Goal: Task Accomplishment & Management: Use online tool/utility

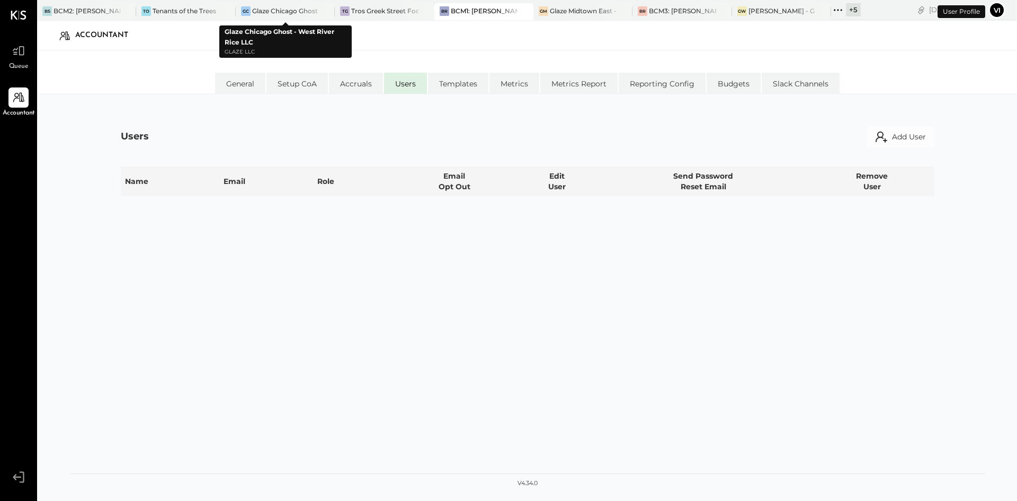
select select "**********"
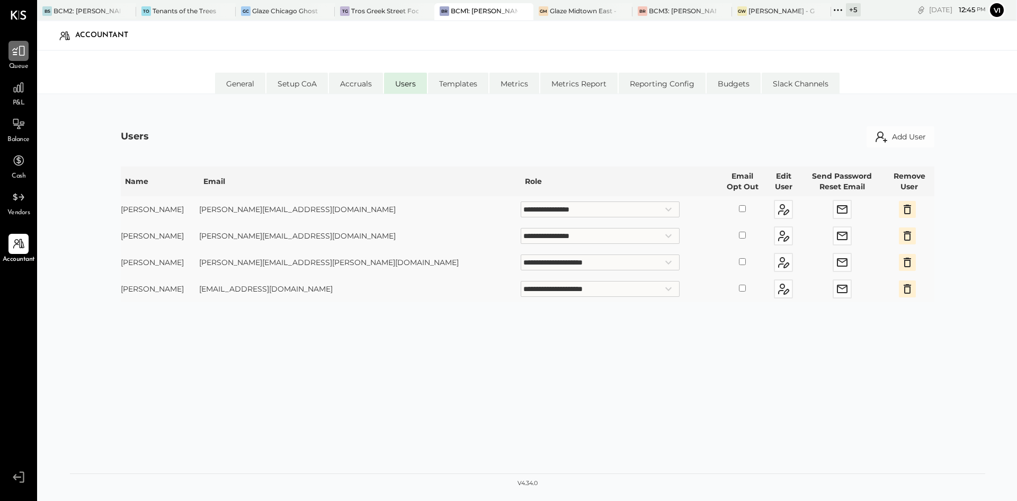
click at [20, 59] on div at bounding box center [18, 51] width 20 height 20
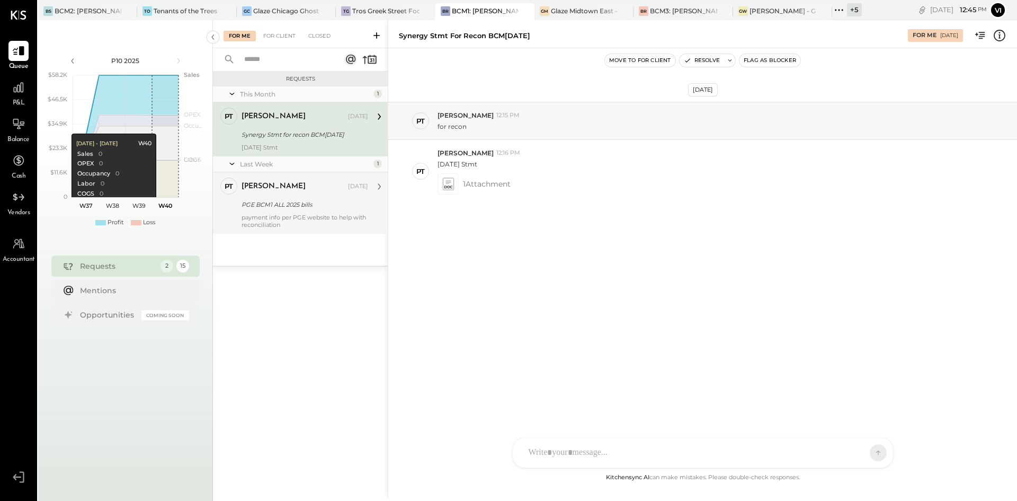
click at [278, 196] on div "[PERSON_NAME] [DATE] PGE BCM1 ALL 2025 bills payment info per PGE website to he…" at bounding box center [305, 202] width 127 height 51
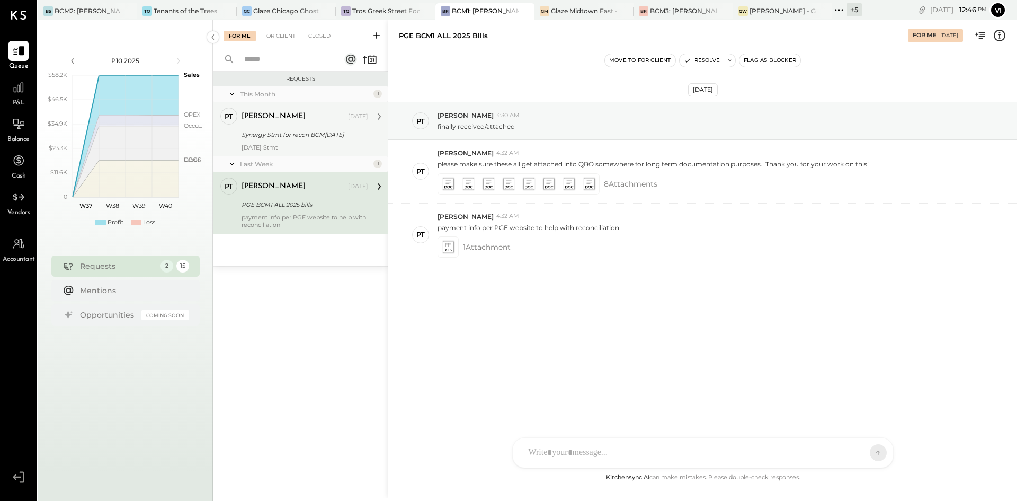
click at [289, 129] on div "Synergy Stmt for recon BCM[DATE]" at bounding box center [303, 134] width 123 height 11
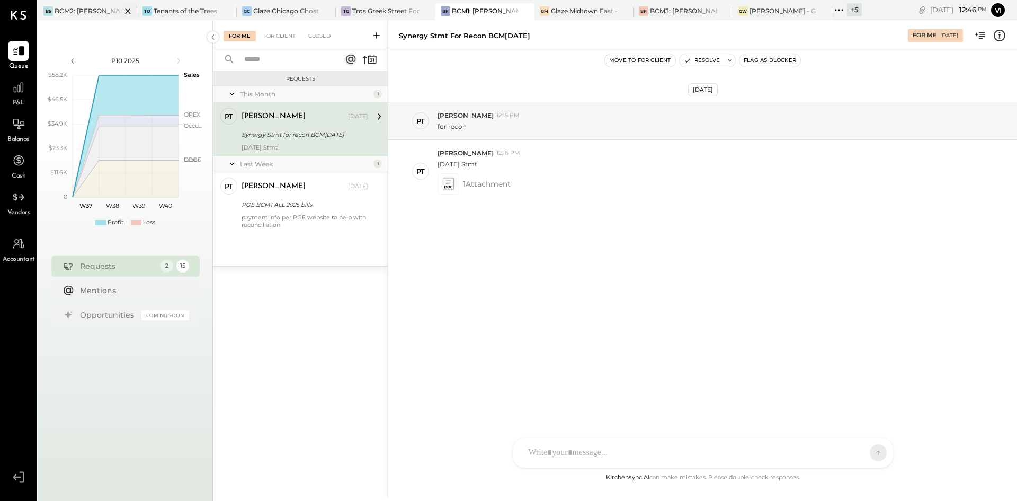
click at [97, 16] on div "BS BCM2: [PERSON_NAME] American Cooking" at bounding box center [87, 11] width 99 height 17
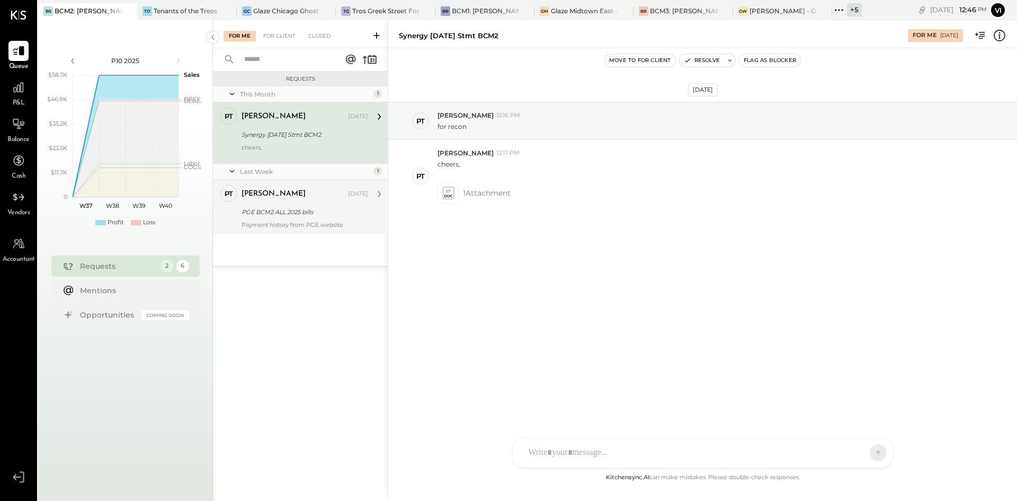
click at [297, 213] on div "PGE BCM2 ALL 2025 bills" at bounding box center [303, 212] width 123 height 11
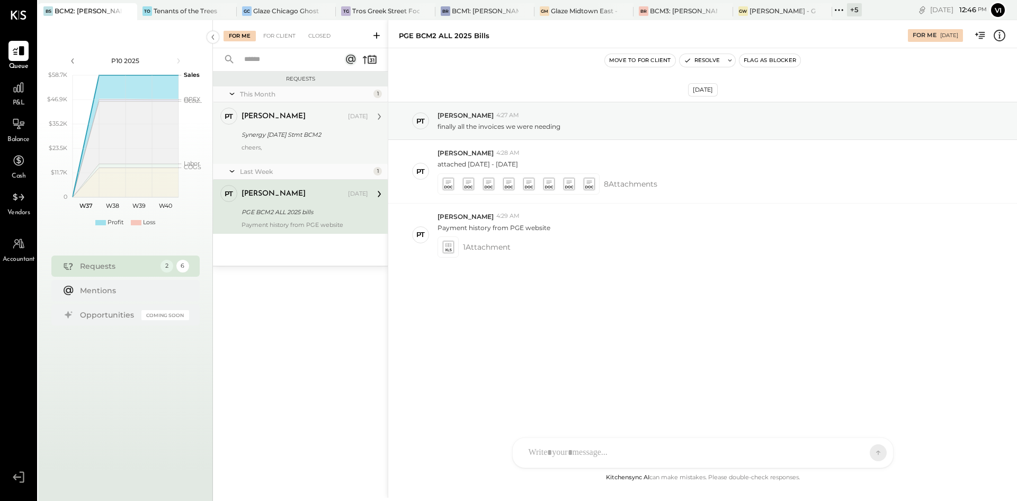
click at [300, 131] on div "Synergy [DATE] Stmt BCM2" at bounding box center [303, 134] width 123 height 11
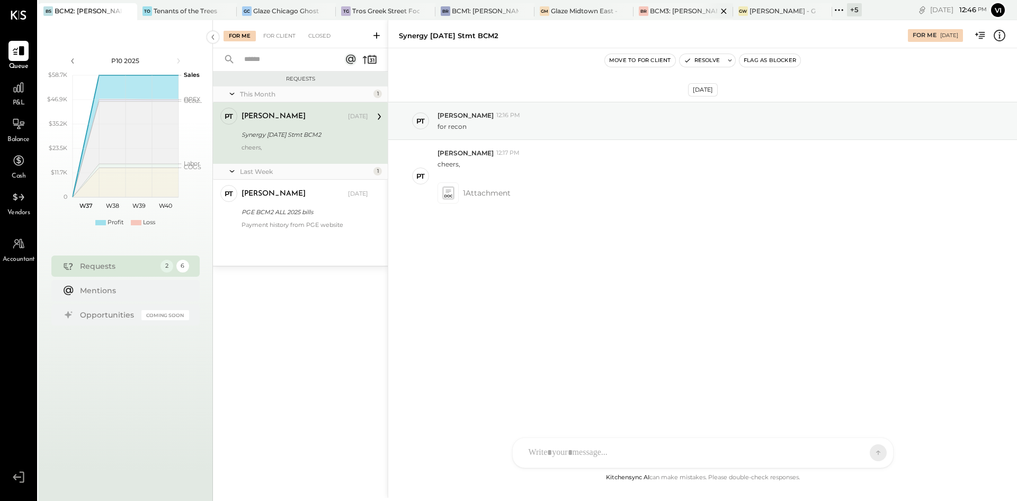
click at [672, 13] on div "BCM3: [PERSON_NAME] Westside Grill" at bounding box center [683, 10] width 67 height 9
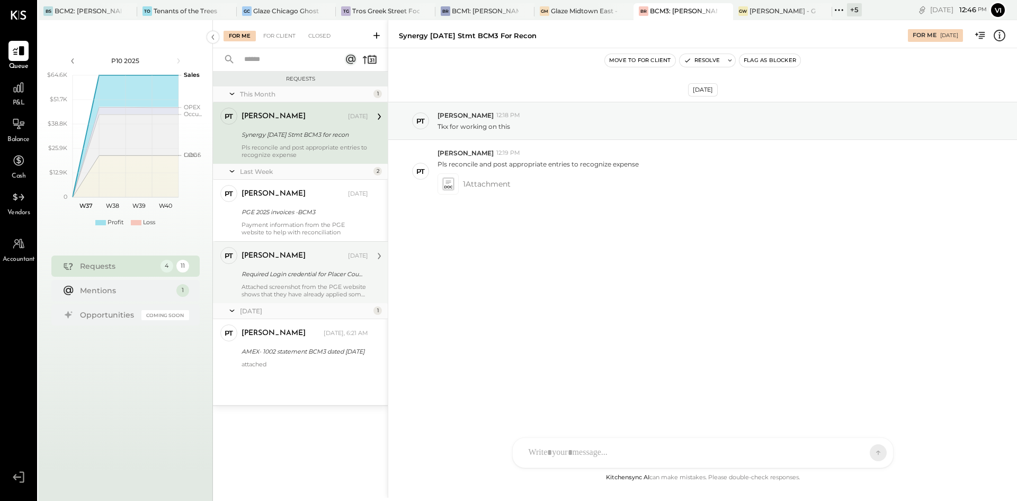
click at [327, 263] on div "[PERSON_NAME] [DATE]" at bounding box center [305, 256] width 127 height 18
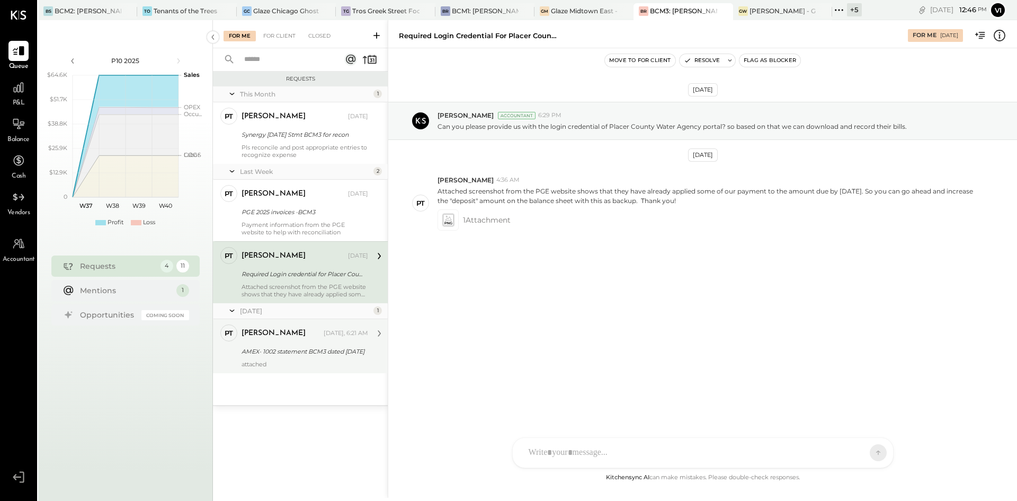
click at [304, 334] on div "[PERSON_NAME]" at bounding box center [282, 333] width 80 height 11
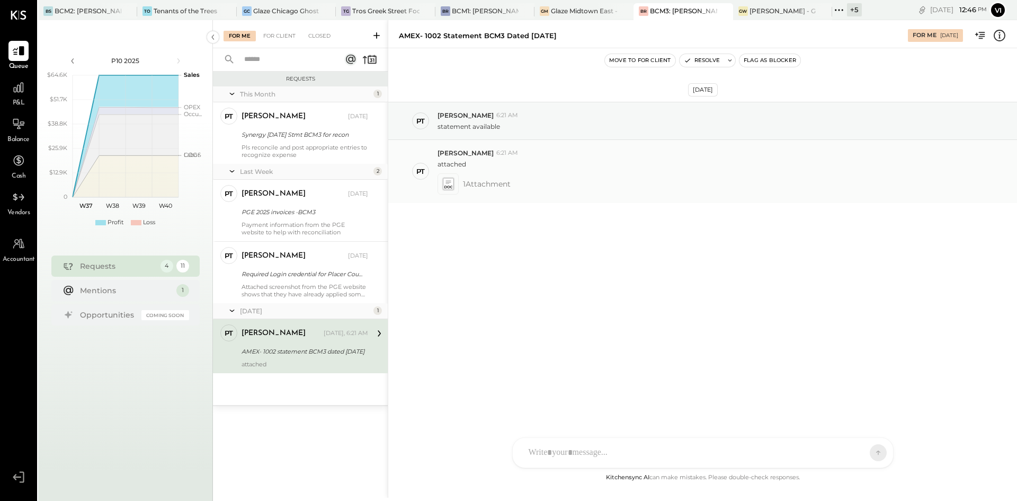
click at [446, 186] on icon at bounding box center [447, 183] width 11 height 12
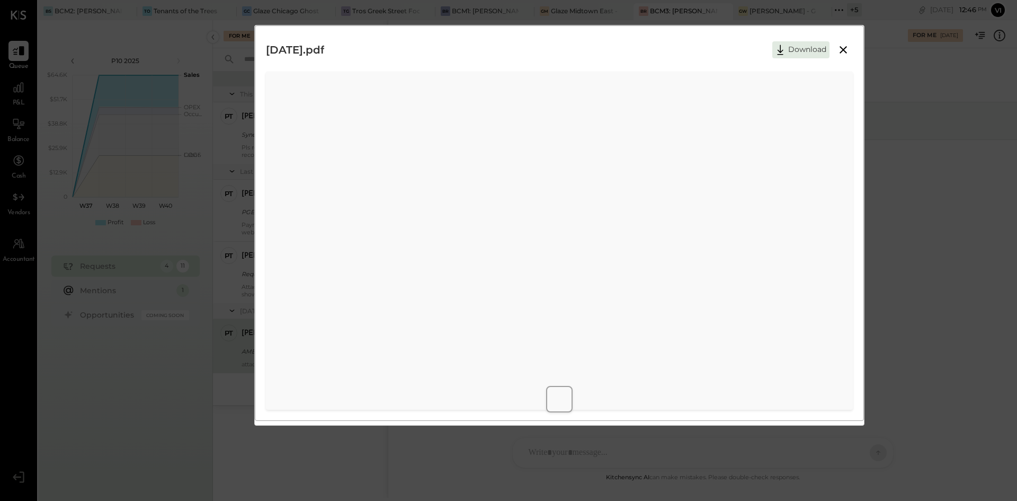
click at [847, 47] on icon at bounding box center [843, 49] width 13 height 13
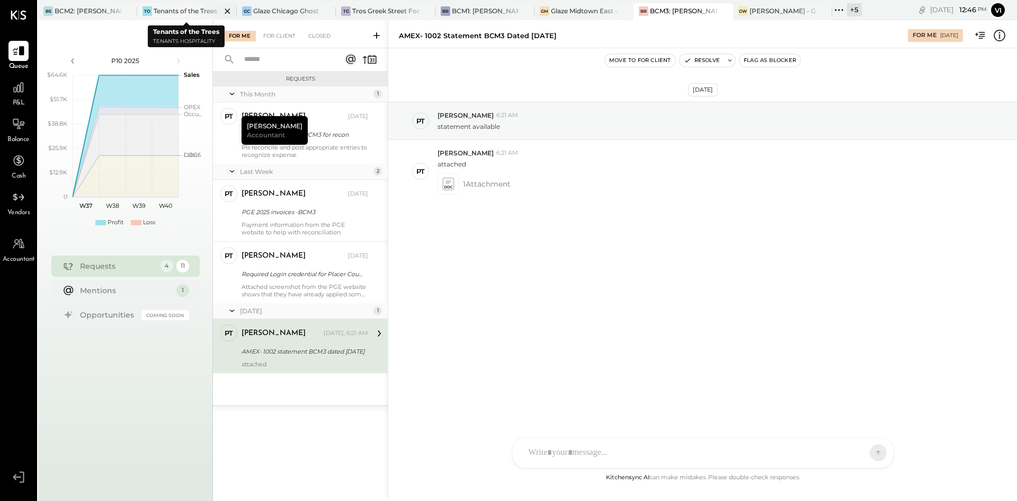
click at [225, 11] on icon at bounding box center [227, 11] width 13 height 13
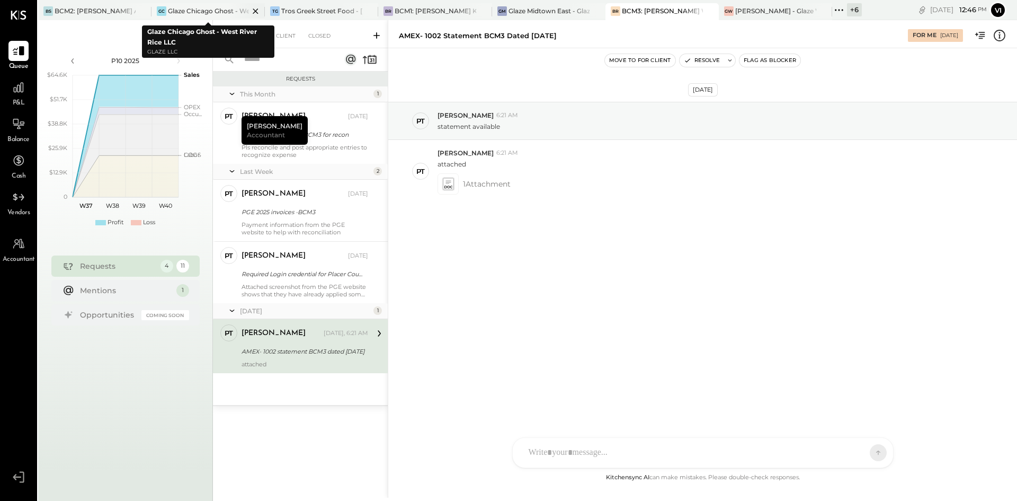
click at [254, 11] on icon at bounding box center [255, 11] width 13 height 13
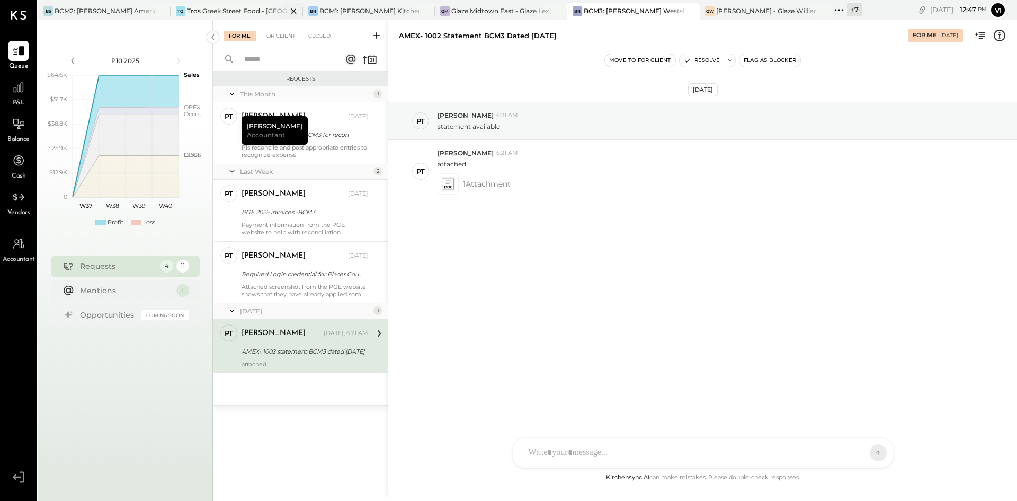
click at [291, 11] on icon at bounding box center [293, 11] width 13 height 13
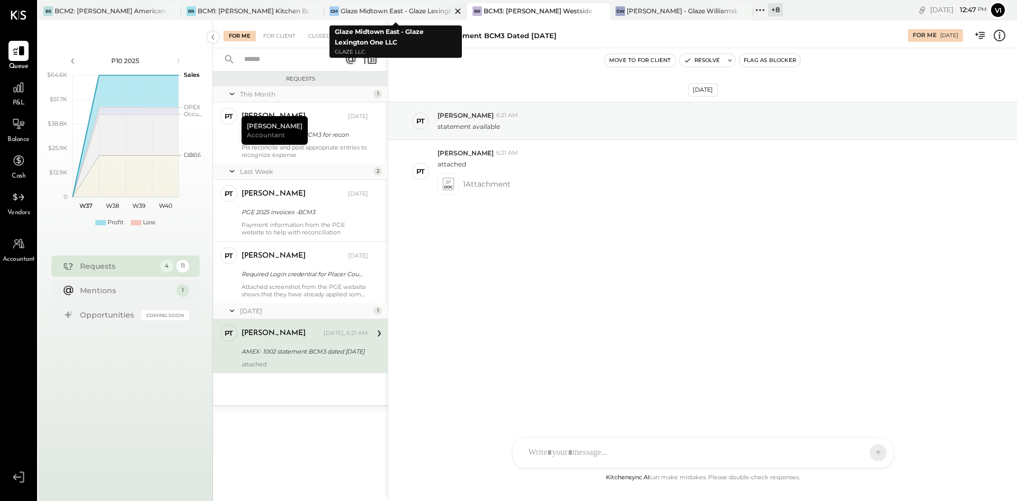
click at [461, 7] on icon at bounding box center [457, 11] width 13 height 13
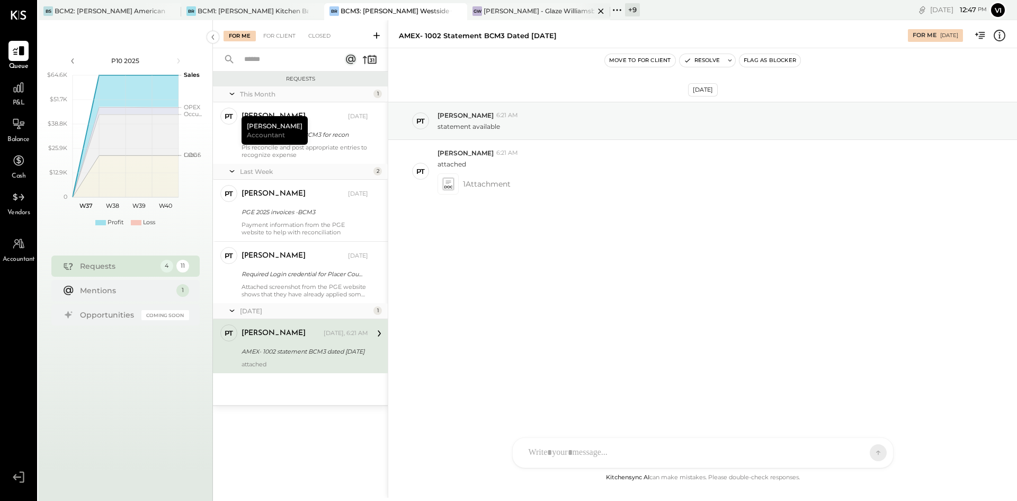
click at [602, 14] on icon at bounding box center [600, 11] width 13 height 13
click at [474, 12] on icon at bounding box center [474, 10] width 14 height 14
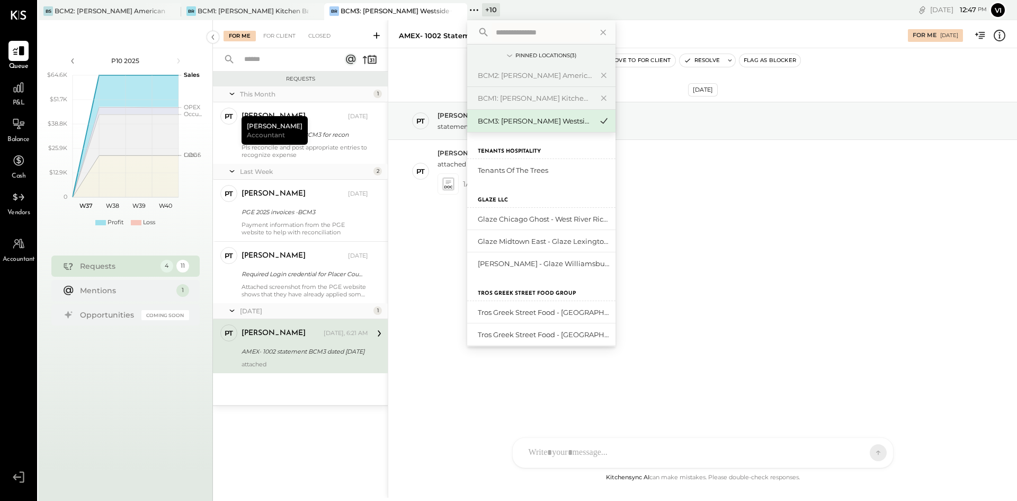
click at [523, 24] on input "text" at bounding box center [541, 32] width 99 height 19
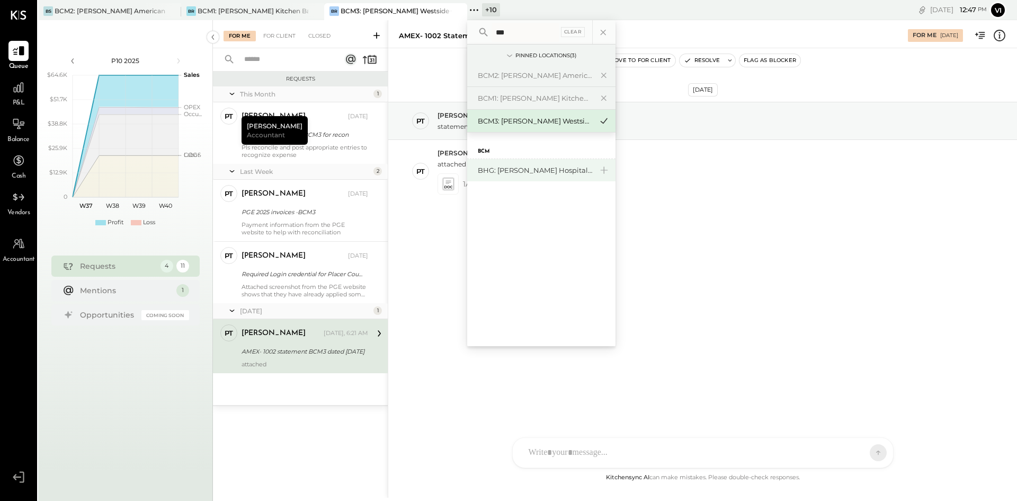
type input "***"
click at [485, 174] on div "BHG: [PERSON_NAME] Hospitality Group, LLC" at bounding box center [535, 170] width 114 height 10
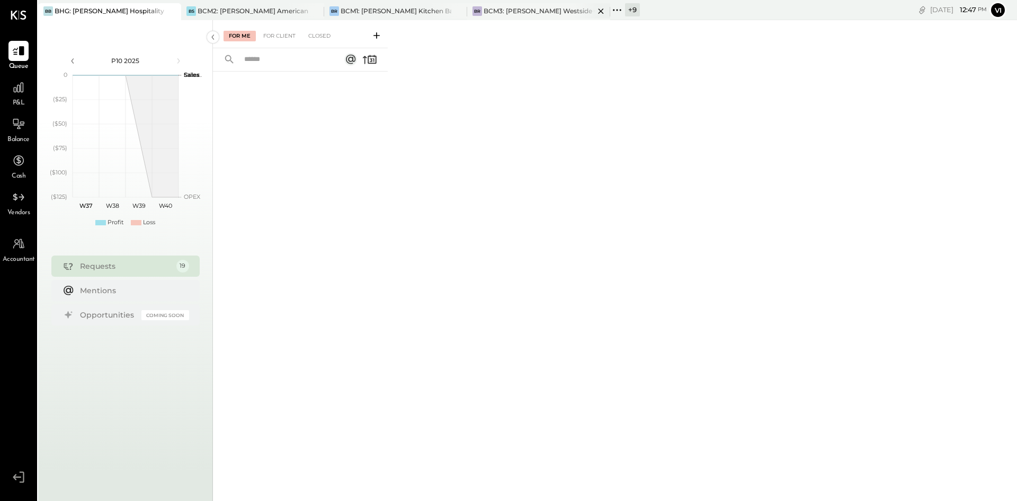
click at [535, 10] on div "BCM3: [PERSON_NAME] Westside Grill" at bounding box center [539, 10] width 111 height 9
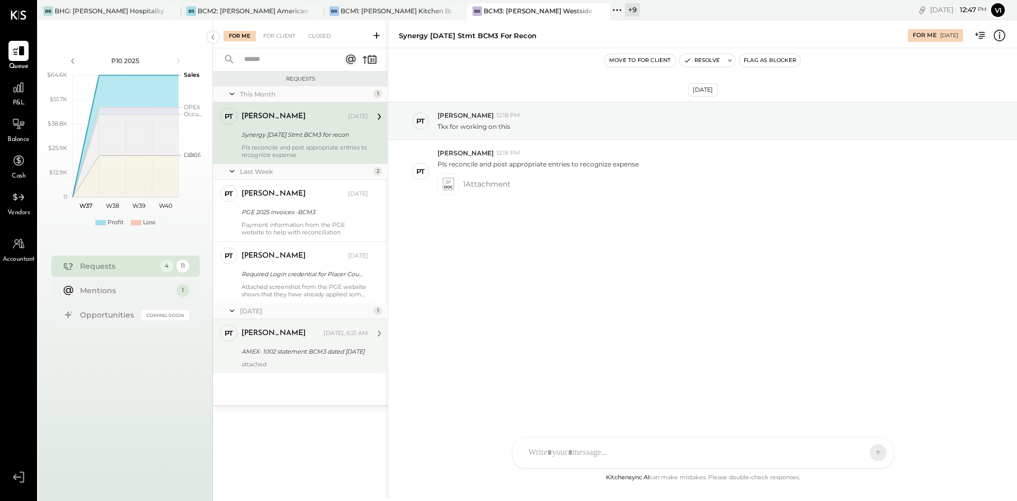
click at [346, 334] on div "[DATE], 6:21 AM" at bounding box center [346, 333] width 45 height 8
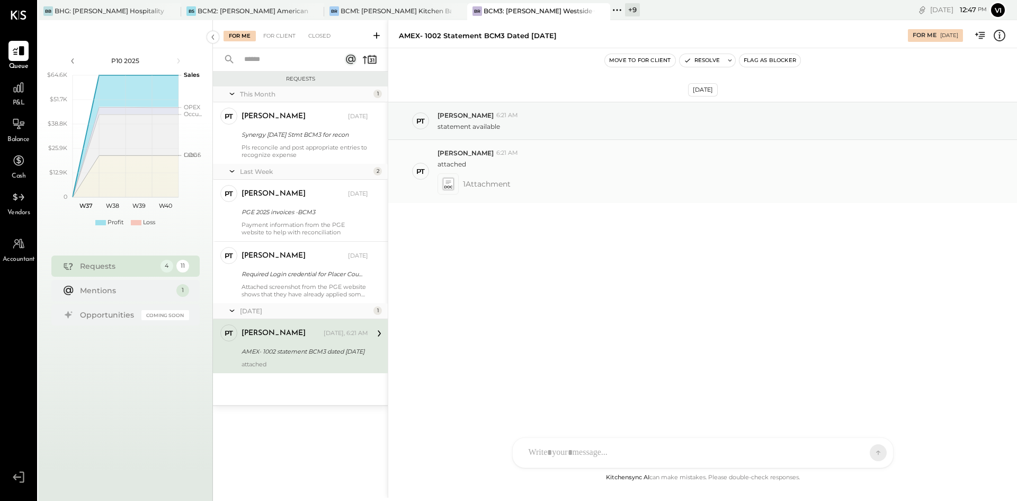
click at [455, 184] on icon at bounding box center [448, 183] width 13 height 15
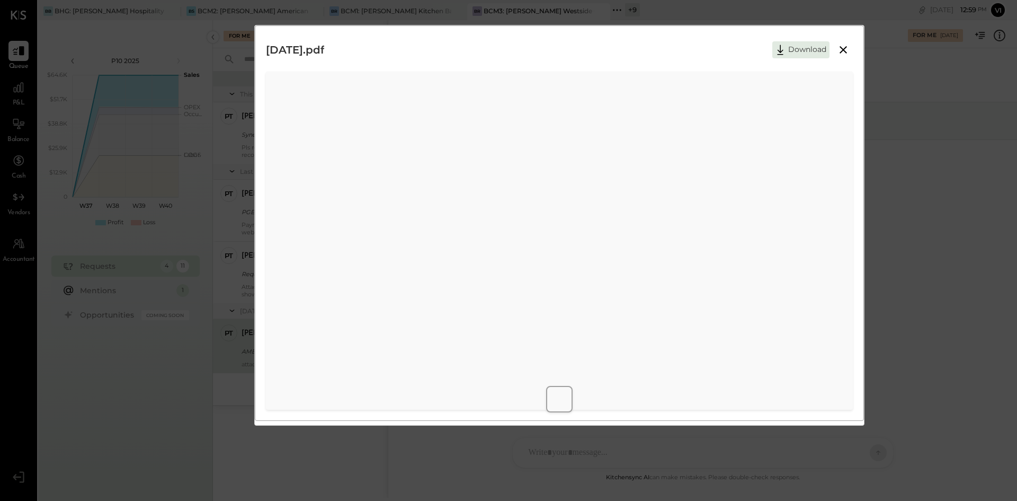
click at [835, 40] on div "[DATE].pdf Download" at bounding box center [559, 50] width 587 height 26
click at [837, 47] on icon at bounding box center [843, 49] width 13 height 13
